Goal: Transaction & Acquisition: Purchase product/service

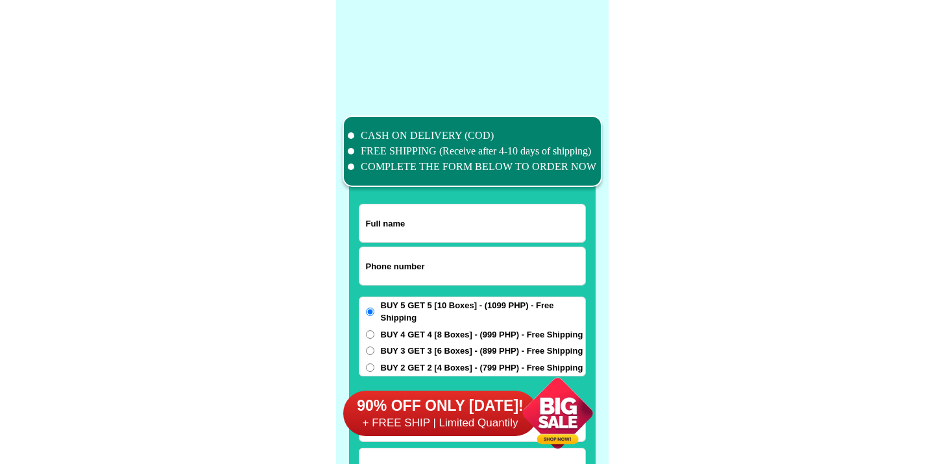
scroll to position [10086, 0]
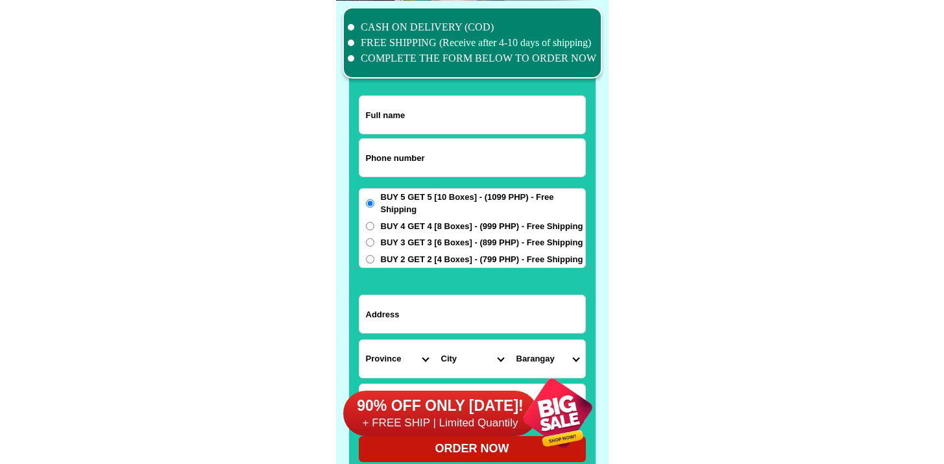
click at [413, 162] on input "Input phone_number" at bounding box center [472, 158] width 226 height 38
paste input "09228343302"
type input "09228343302"
click at [441, 104] on input "Input full_name" at bounding box center [472, 115] width 226 height 38
paste input "[PERSON_NAME]""
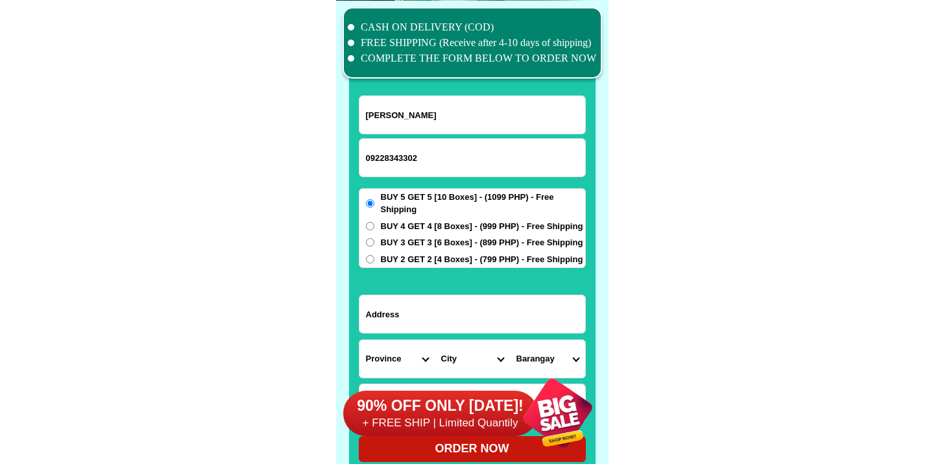
type input "[PERSON_NAME]"
click at [448, 317] on input "Input address" at bounding box center [472, 314] width 226 height 38
paste input "[STREET_ADDRESS], Better Living Subd"
type input "[STREET_ADDRESS], Better Living Subd"
click at [391, 350] on select "Province [GEOGRAPHIC_DATA] [GEOGRAPHIC_DATA] [GEOGRAPHIC_DATA] [GEOGRAPHIC_DATA…" at bounding box center [396, 359] width 75 height 38
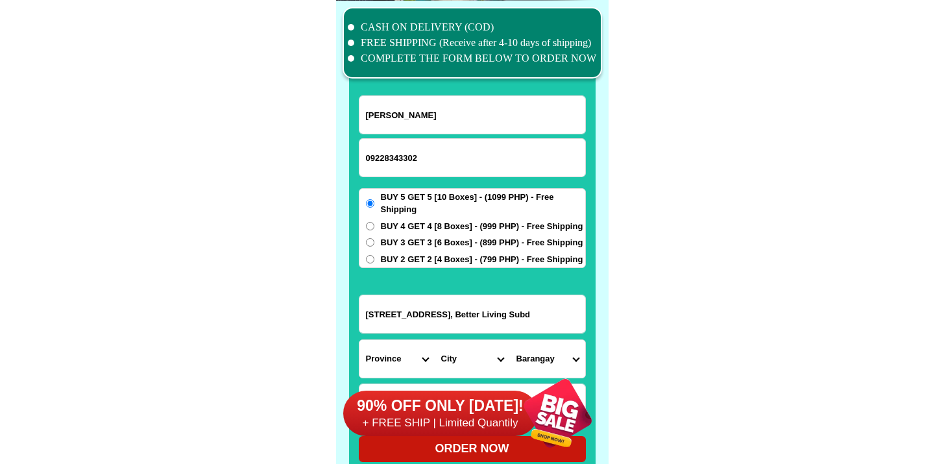
select select "63_219"
click at [359, 340] on select "Province [GEOGRAPHIC_DATA] [GEOGRAPHIC_DATA] [GEOGRAPHIC_DATA] [GEOGRAPHIC_DATA…" at bounding box center [396, 359] width 75 height 38
click at [459, 372] on div "90% OFF ONLY [DATE]! + FREE SHIP | Limited Quantily" at bounding box center [475, 413] width 265 height 102
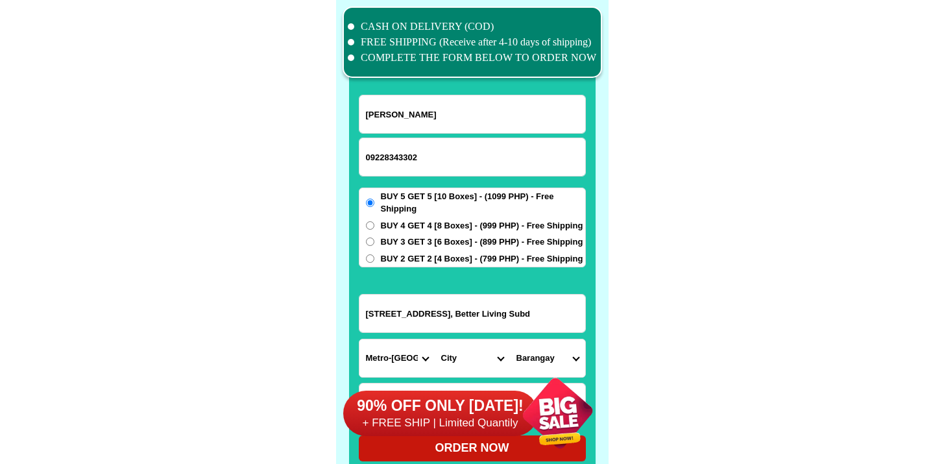
click at [468, 356] on select "City [GEOGRAPHIC_DATA] [GEOGRAPHIC_DATA] [GEOGRAPHIC_DATA] [GEOGRAPHIC_DATA]-ci…" at bounding box center [472, 358] width 75 height 38
select select "63_2195840"
click at [435, 339] on select "City [GEOGRAPHIC_DATA] [GEOGRAPHIC_DATA] [GEOGRAPHIC_DATA] [GEOGRAPHIC_DATA]-ci…" at bounding box center [472, 358] width 75 height 38
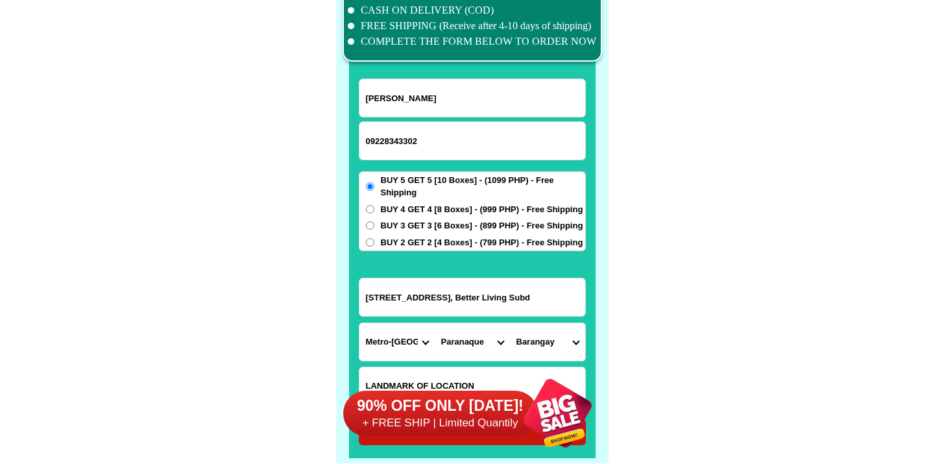
scroll to position [10123, 0]
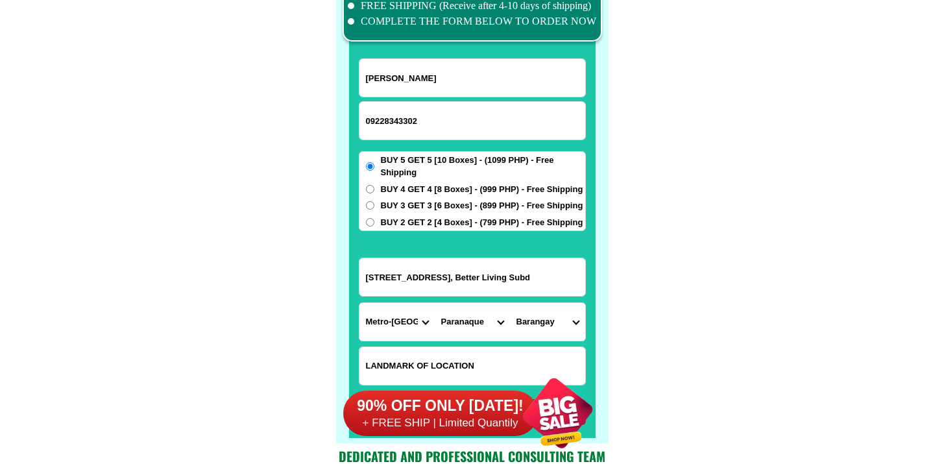
click at [524, 306] on select "Barangay B. f. homes Baclaran [GEOGRAPHIC_DATA][PERSON_NAME] [PERSON_NAME][GEOG…" at bounding box center [547, 322] width 75 height 38
select select "63_21958407619"
click at [510, 303] on select "Barangay B. f. homes Baclaran [GEOGRAPHIC_DATA][PERSON_NAME] [PERSON_NAME][GEOG…" at bounding box center [547, 322] width 75 height 38
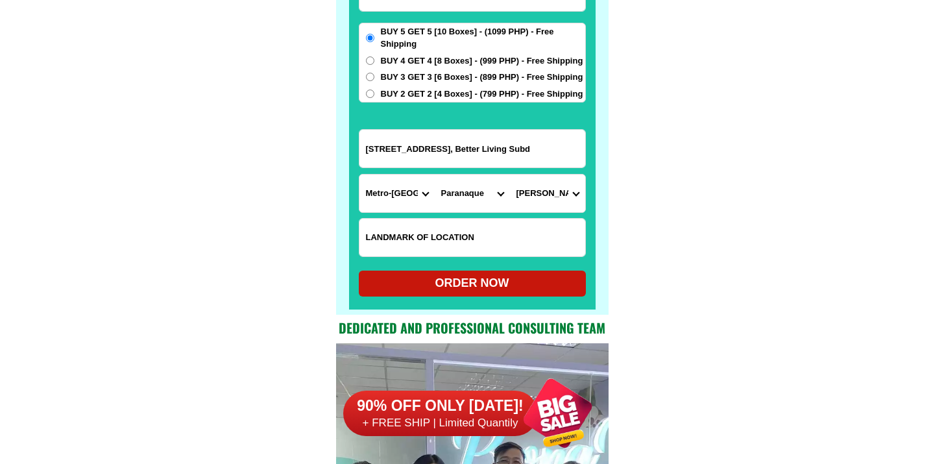
click at [410, 270] on form "[PERSON_NAME] 09228343302 ORDER NOW [STREET_ADDRESS], Better Living [GEOGRAPHIC…" at bounding box center [472, 113] width 227 height 367
click at [411, 275] on div "ORDER NOW" at bounding box center [472, 283] width 227 height 18
radio input "true"
